Goal: Check status: Check status

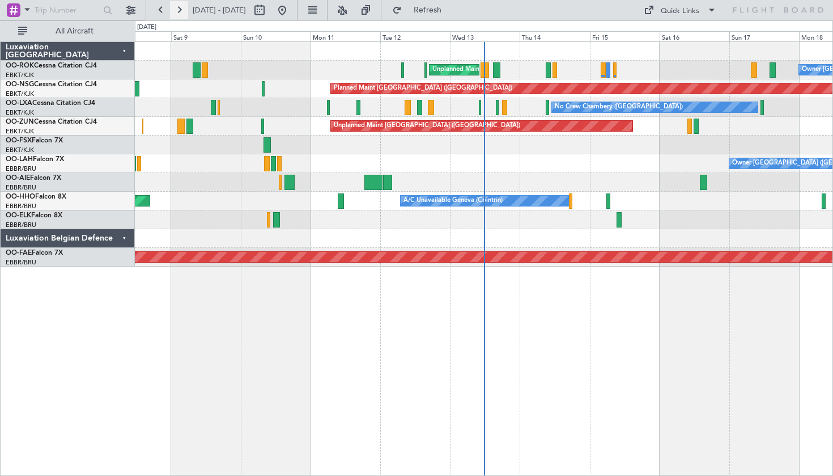
click at [184, 11] on button at bounding box center [179, 10] width 18 height 18
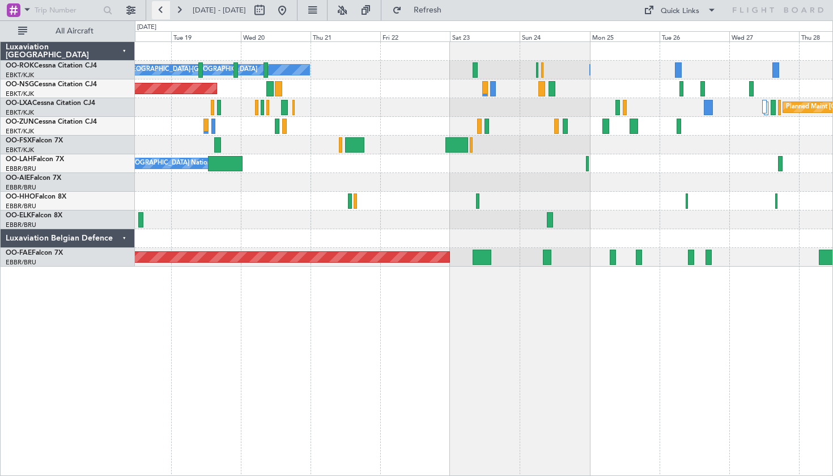
click at [169, 6] on button at bounding box center [161, 10] width 18 height 18
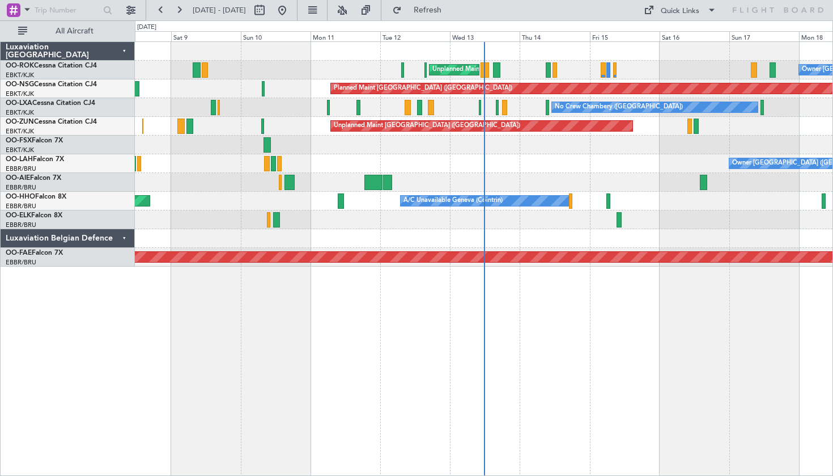
click at [189, 7] on span "[DATE] - [DATE]" at bounding box center [219, 10] width 62 height 18
click at [184, 7] on button at bounding box center [179, 10] width 18 height 18
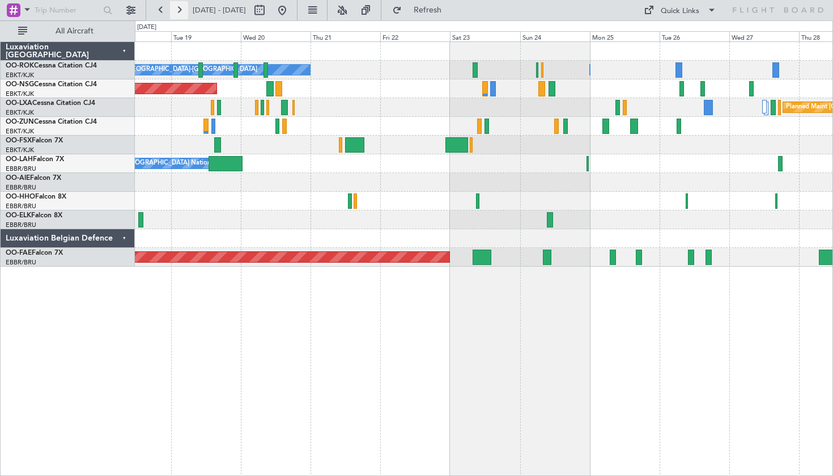
click at [184, 7] on button at bounding box center [179, 10] width 18 height 18
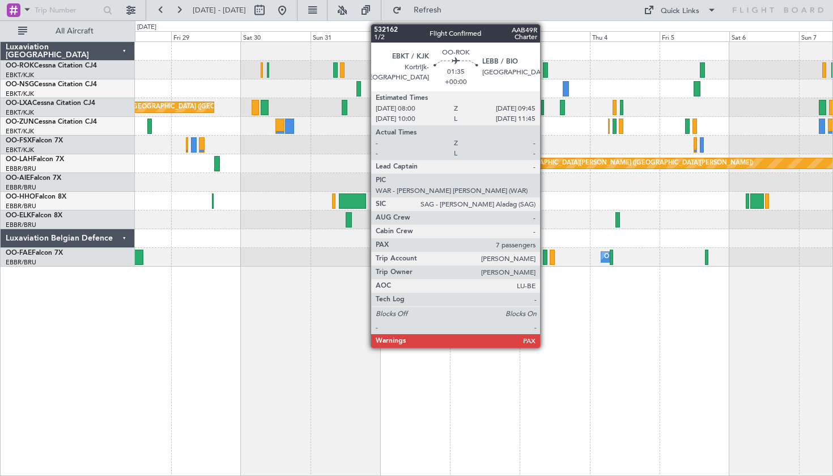
click at [545, 63] on div at bounding box center [545, 69] width 5 height 15
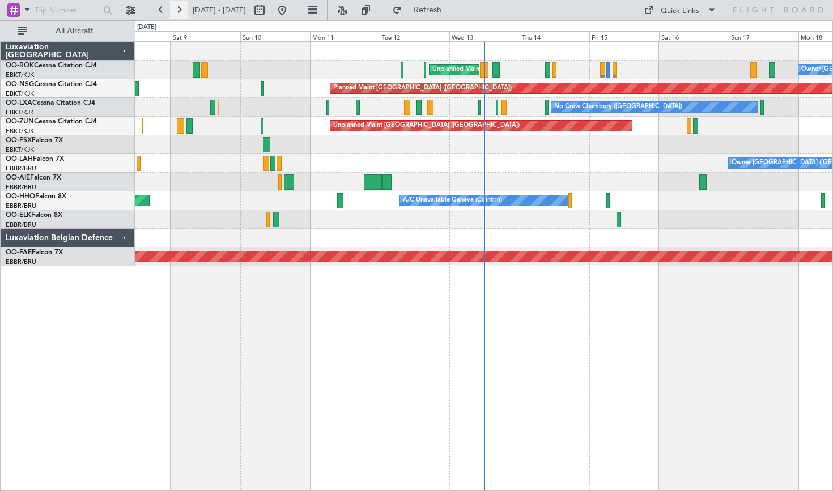
click at [177, 11] on button at bounding box center [179, 10] width 18 height 18
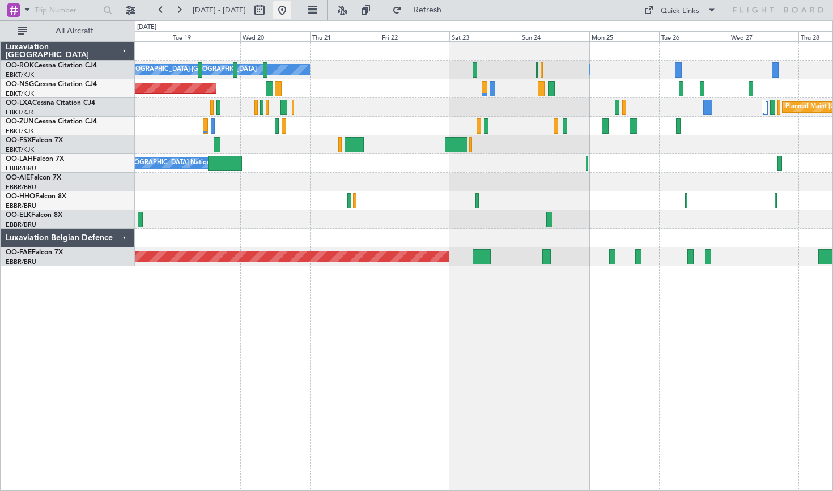
click at [291, 11] on button at bounding box center [282, 10] width 18 height 18
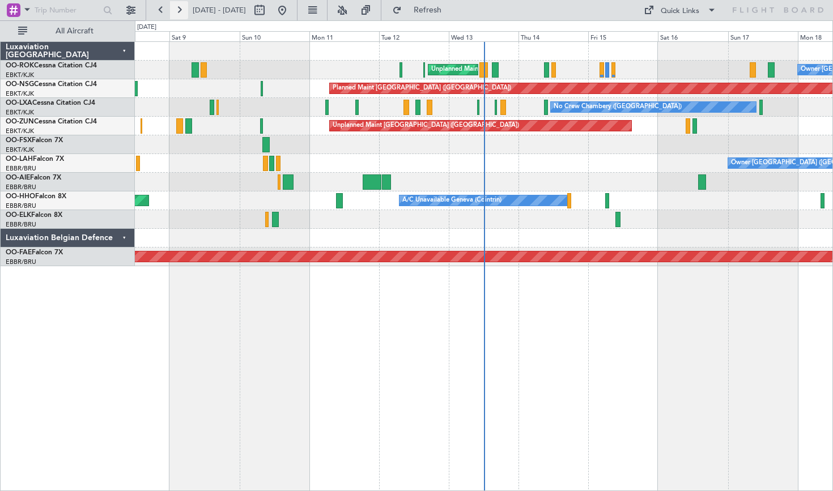
click at [177, 11] on button at bounding box center [179, 10] width 18 height 18
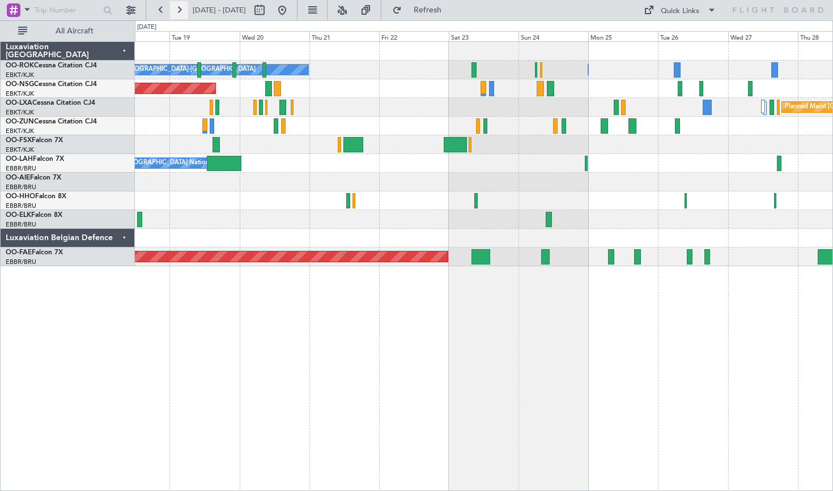
click at [177, 5] on button at bounding box center [179, 10] width 18 height 18
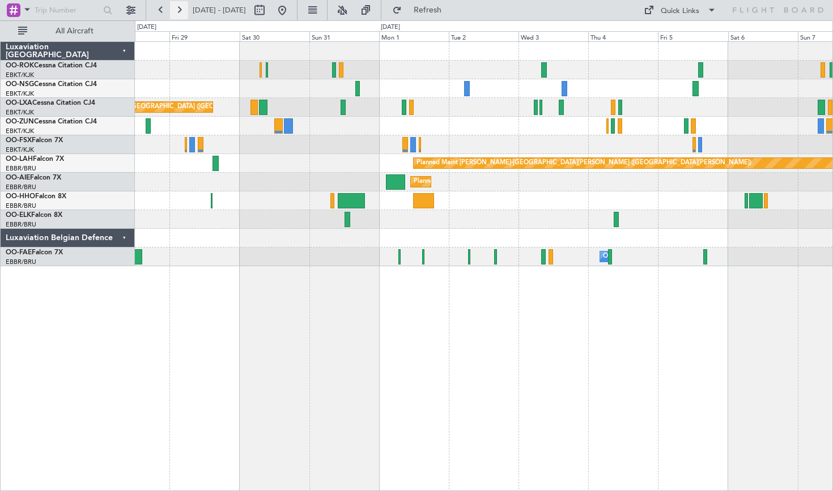
click at [182, 12] on button at bounding box center [179, 10] width 18 height 18
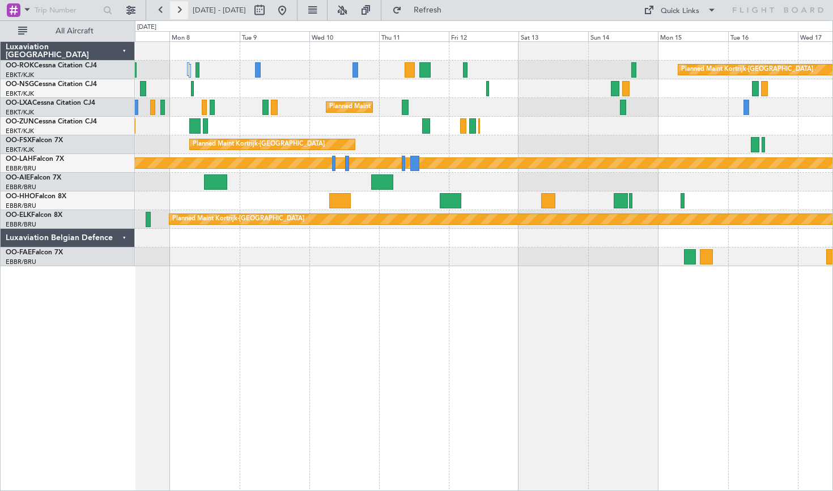
click at [183, 6] on button at bounding box center [179, 10] width 18 height 18
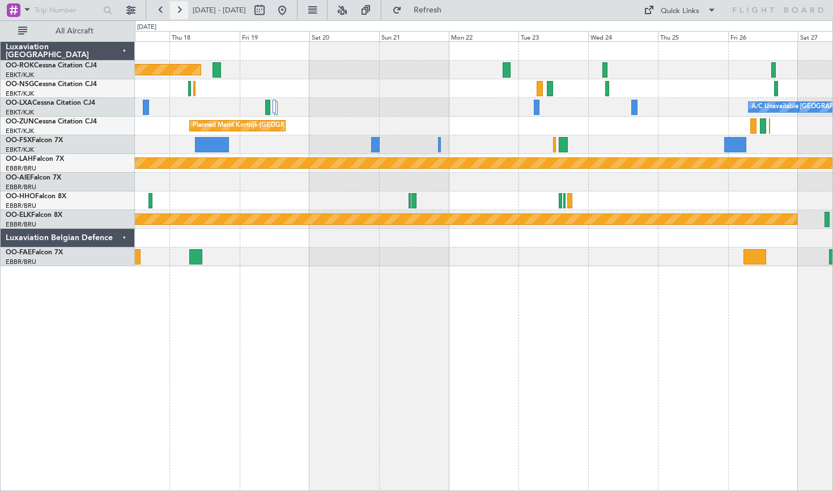
click at [177, 9] on button at bounding box center [179, 10] width 18 height 18
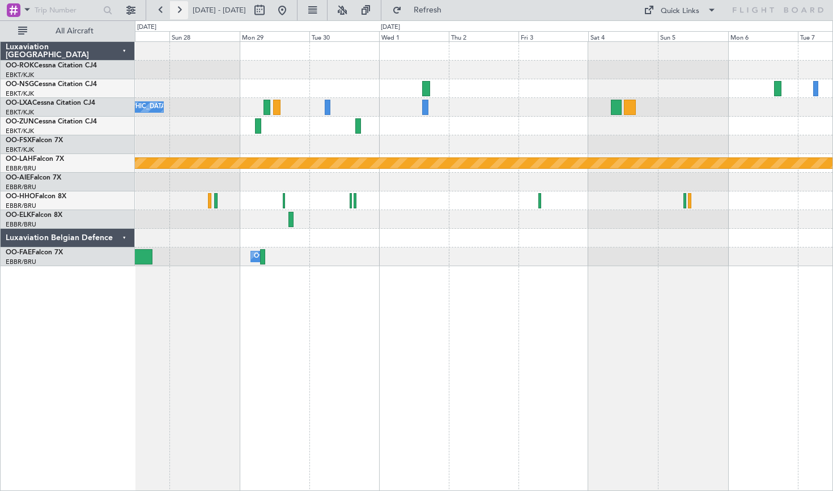
click at [176, 12] on button at bounding box center [179, 10] width 18 height 18
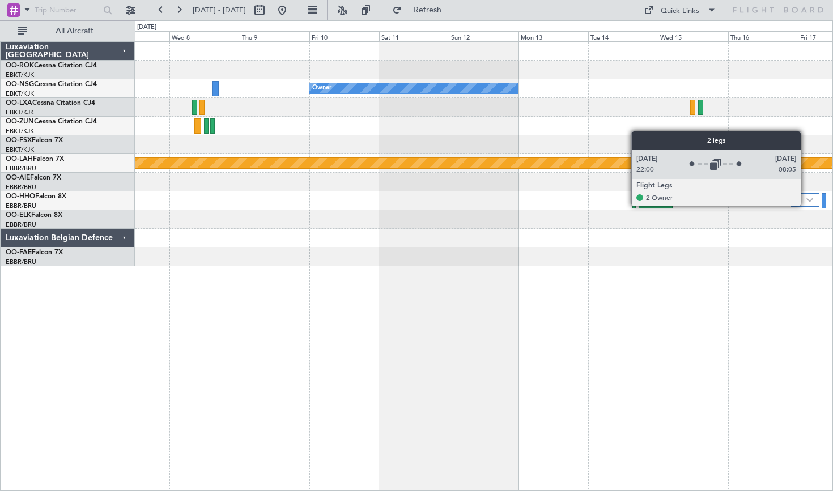
click at [806, 205] on div at bounding box center [805, 200] width 28 height 14
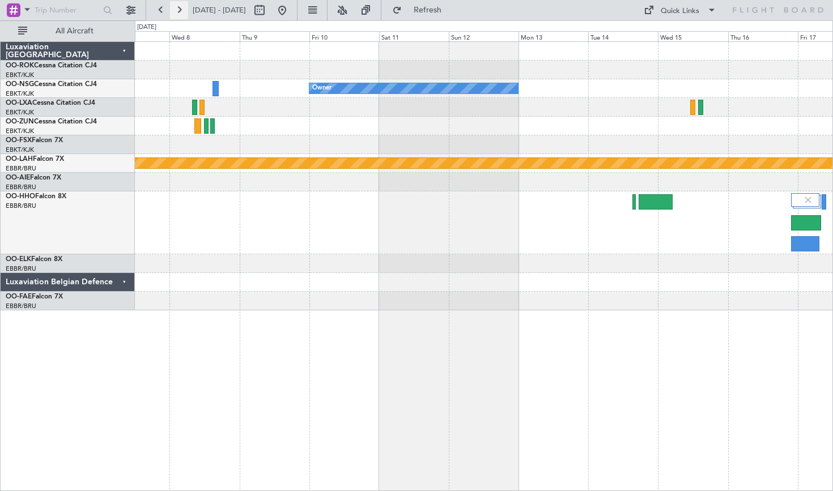
click at [180, 11] on button at bounding box center [179, 10] width 18 height 18
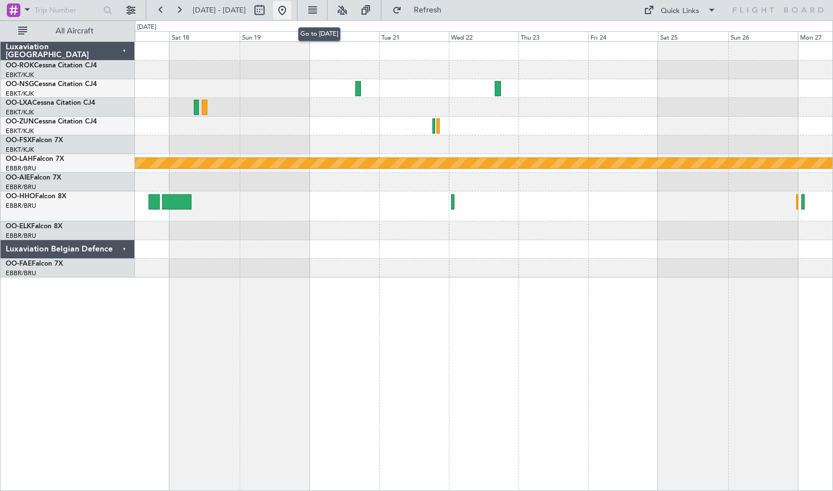
click at [291, 6] on button at bounding box center [282, 10] width 18 height 18
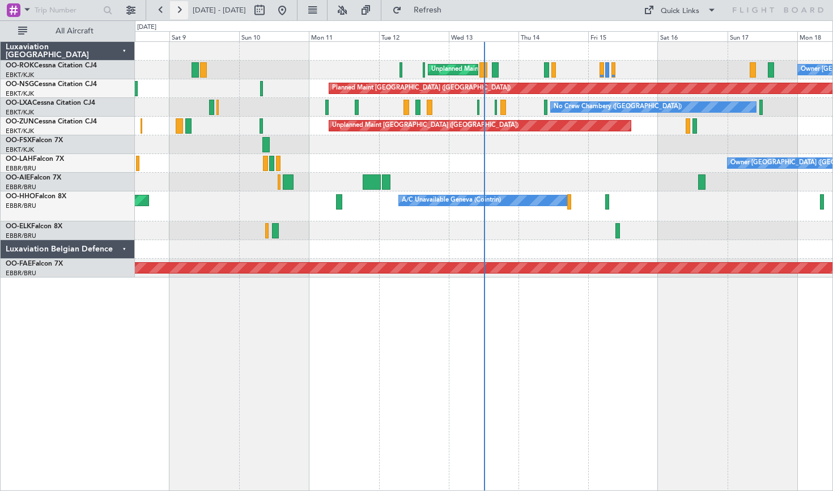
click at [179, 13] on button at bounding box center [179, 10] width 18 height 18
